Goal: Book appointment/travel/reservation

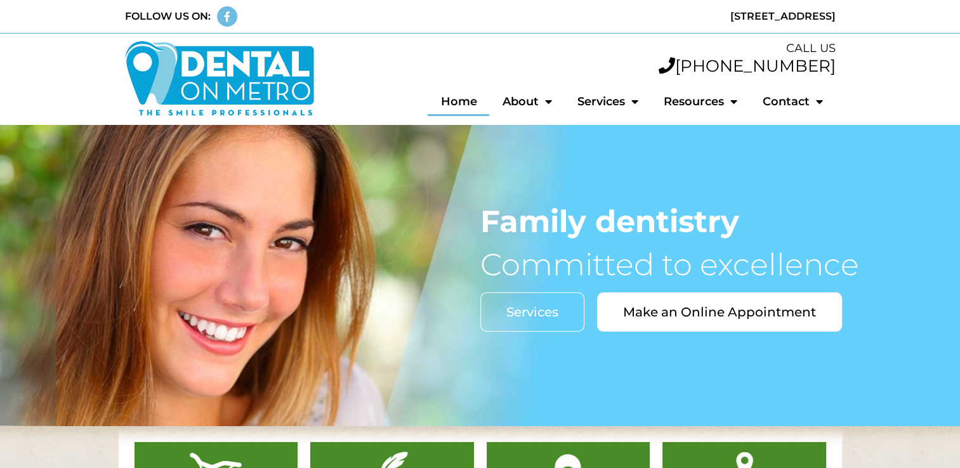
click at [455, 112] on link "Home" at bounding box center [459, 101] width 62 height 29
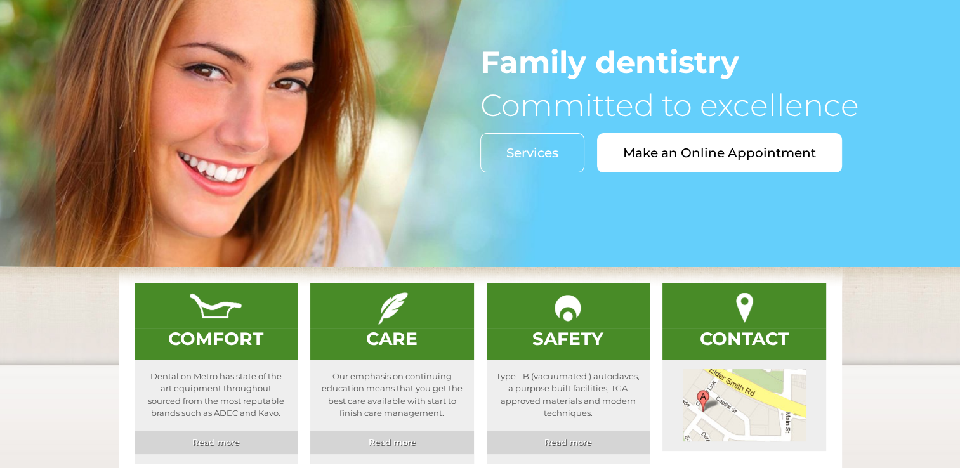
scroll to position [160, 0]
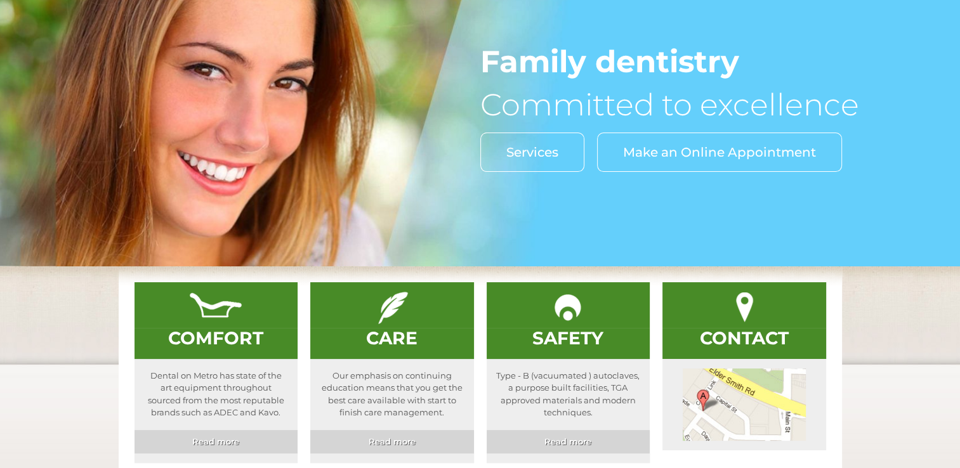
click at [655, 154] on span "Make an Online Appointment" at bounding box center [719, 152] width 193 height 13
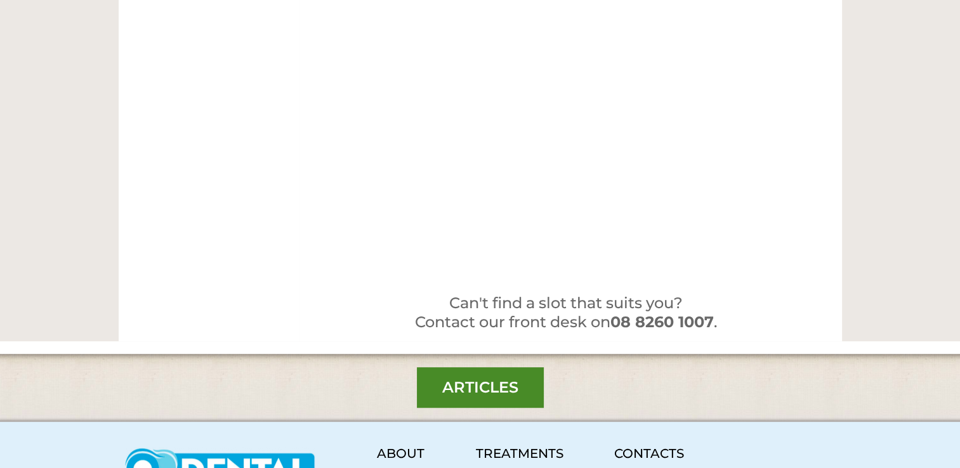
scroll to position [738, 0]
